Goal: Task Accomplishment & Management: Manage account settings

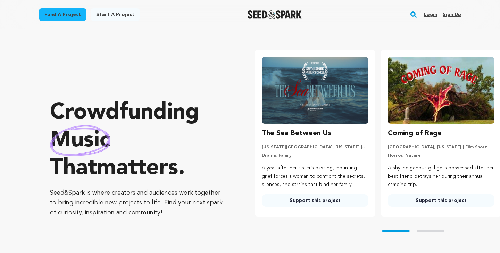
click at [433, 11] on link "Login" at bounding box center [431, 14] width 14 height 11
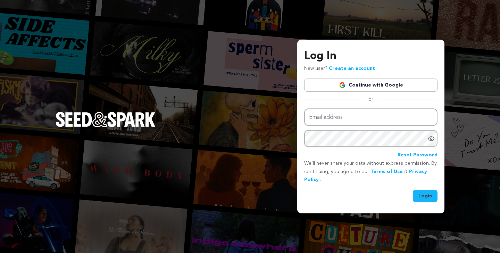
click at [271, 149] on div "Log In New user? Create an account Continue with Google or Email address Passwo…" at bounding box center [250, 126] width 500 height 253
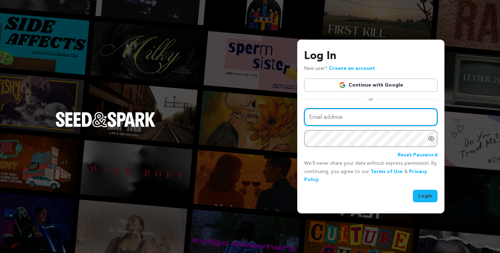
click at [382, 115] on input "Email address" at bounding box center [370, 117] width 133 height 18
paste input "tjk2728@gmail.com"
type input "tjk2728@gmail.com"
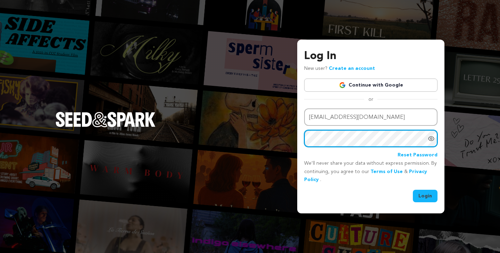
click at [413, 190] on button "Login" at bounding box center [425, 196] width 25 height 13
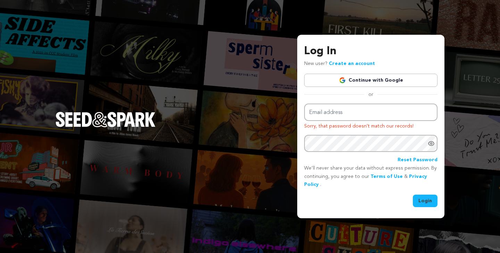
click at [380, 82] on link "Continue with Google" at bounding box center [370, 80] width 133 height 13
